Goal: Information Seeking & Learning: Learn about a topic

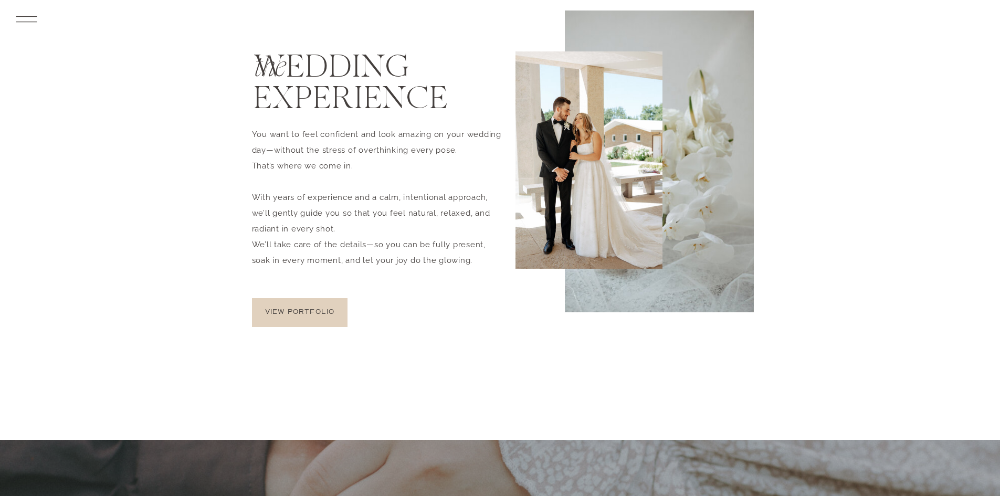
scroll to position [2571, 0]
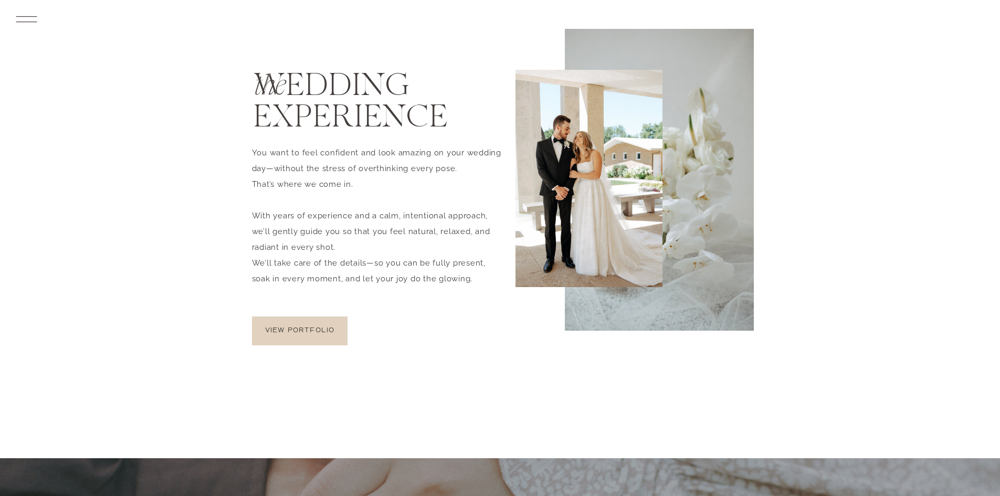
click at [31, 16] on rect at bounding box center [26, 16] width 21 height 1
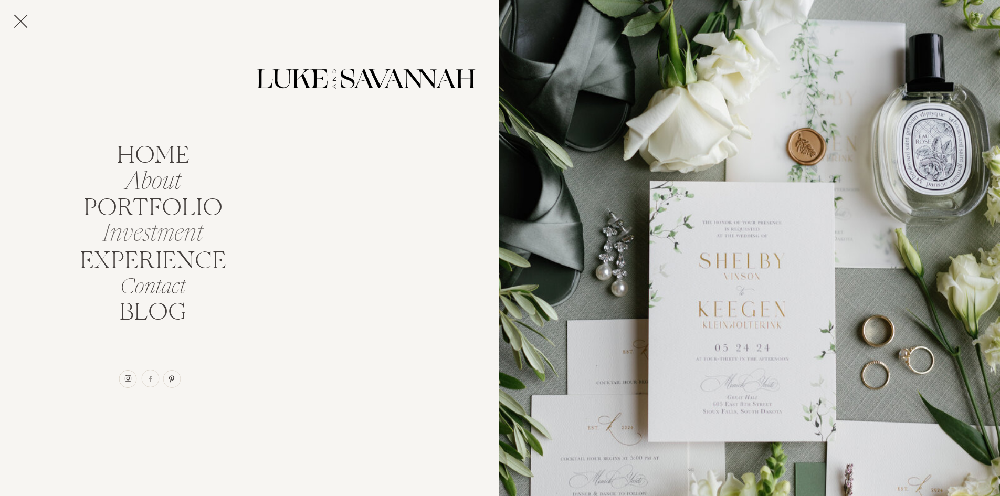
click at [143, 238] on nav "Investment" at bounding box center [153, 230] width 112 height 20
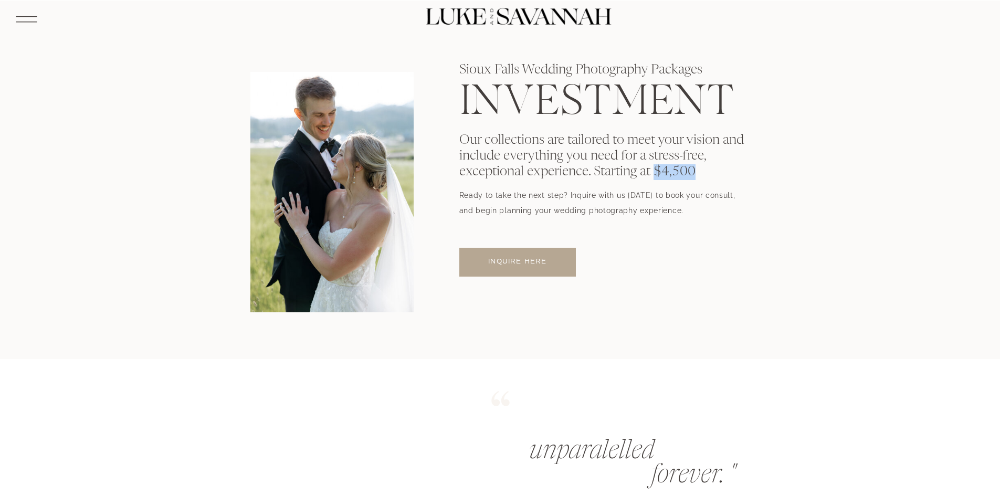
drag, startPoint x: 664, startPoint y: 176, endPoint x: 696, endPoint y: 176, distance: 31.5
click at [696, 176] on p "Our collections are tailored to meet your vision and include everything you nee…" at bounding box center [604, 174] width 291 height 83
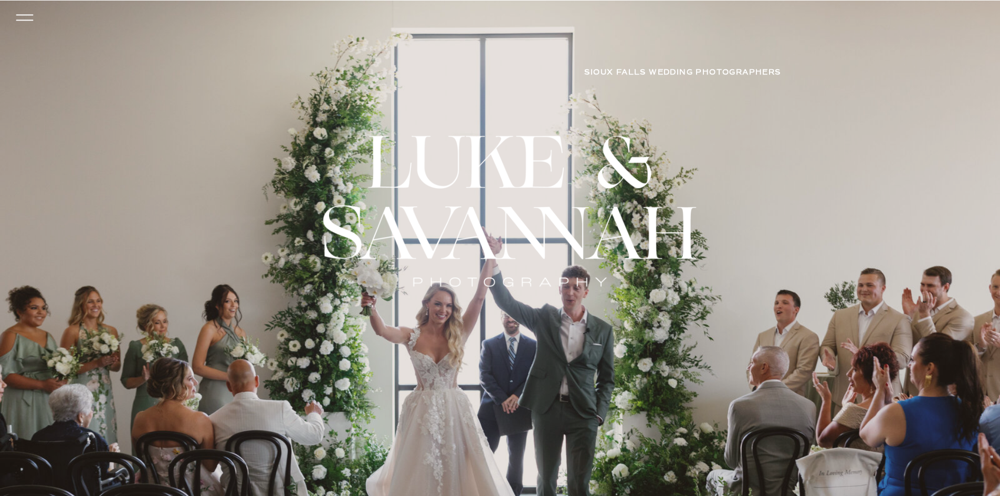
click at [17, 17] on icon at bounding box center [24, 17] width 25 height 23
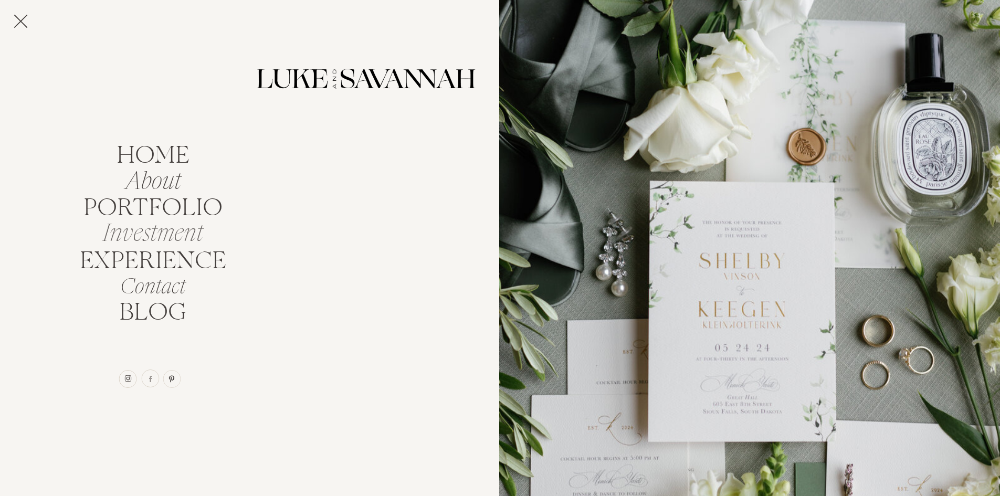
click at [167, 237] on nav "Investment" at bounding box center [153, 230] width 112 height 20
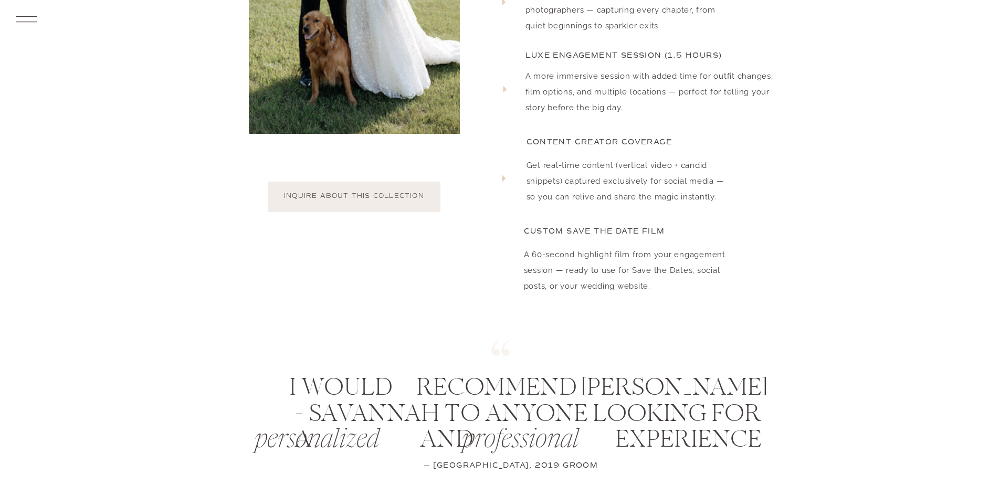
scroll to position [2834, 0]
